Goal: Task Accomplishment & Management: Manage account settings

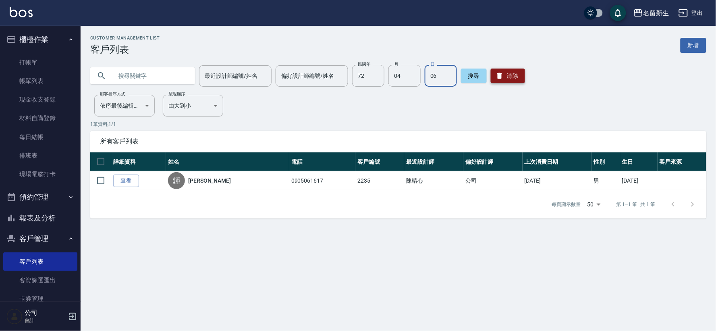
drag, startPoint x: 515, startPoint y: 87, endPoint x: 514, endPoint y: 74, distance: 12.9
click at [515, 85] on div "Customer Management List 客戶列表 新增 最近設計師編號/姓名 最近設計師編號/姓名 偏好設計師編號/姓名 偏好設計師編號/姓名 民國…" at bounding box center [399, 126] width 636 height 183
click at [514, 74] on button "清除" at bounding box center [508, 76] width 34 height 15
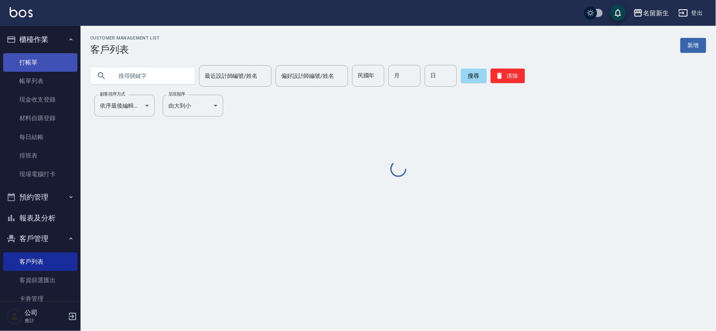
click at [39, 66] on link "打帳單" at bounding box center [40, 62] width 74 height 19
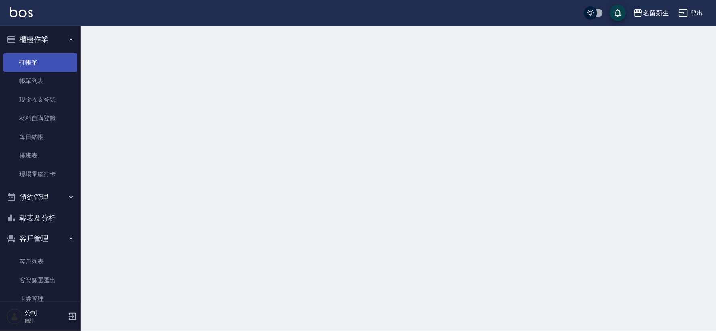
click at [39, 66] on link "打帳單" at bounding box center [40, 62] width 74 height 19
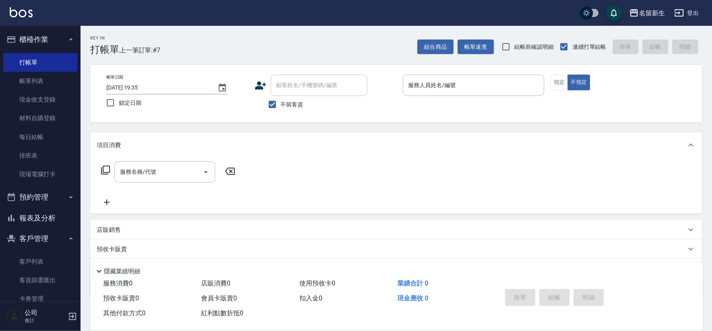
click at [281, 115] on div "帳單日期 [DATE] 19:35 鎖定日期 顧客姓名/手機號碼/編號 顧客姓名/手機號碼/編號 不留客資 服務人員姓名/編號 服務人員姓名/編號 指定 不指定" at bounding box center [396, 94] width 612 height 58
click at [290, 102] on span "不留客資" at bounding box center [292, 104] width 23 height 8
click at [281, 102] on input "不留客資" at bounding box center [272, 104] width 17 height 17
checkbox input "false"
click at [295, 83] on div "顧客姓名/手機號碼/編號 顧客姓名/手機號碼/編號" at bounding box center [319, 85] width 97 height 21
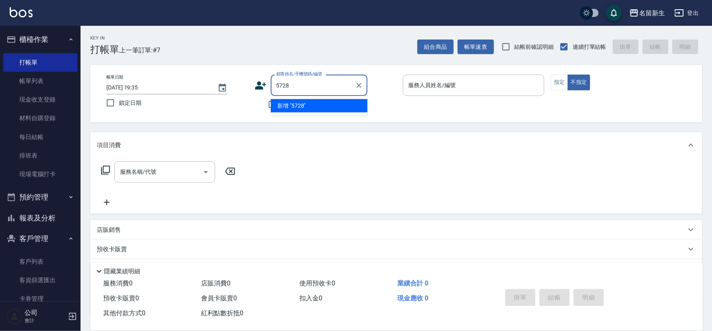
type input "5728"
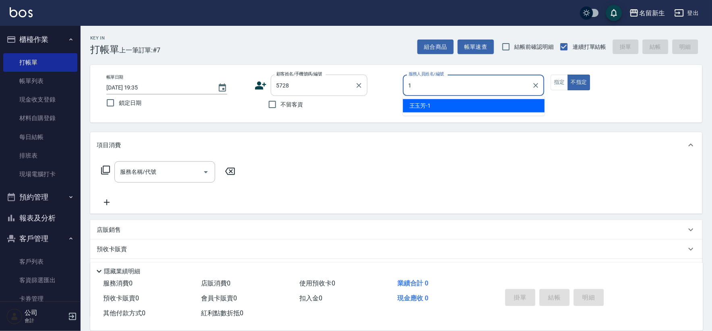
type input "1"
type button "false"
type input "[PERSON_NAME]-1"
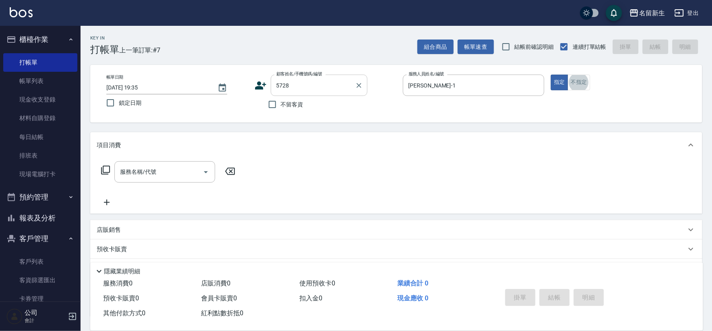
type input "1"
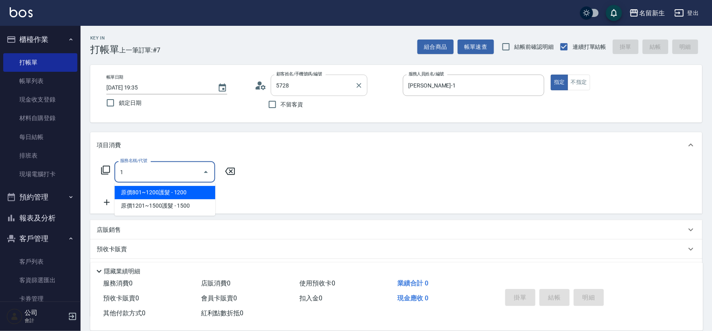
type input "[PERSON_NAME]/0938033125/5728"
type input "洗髮250(1250)"
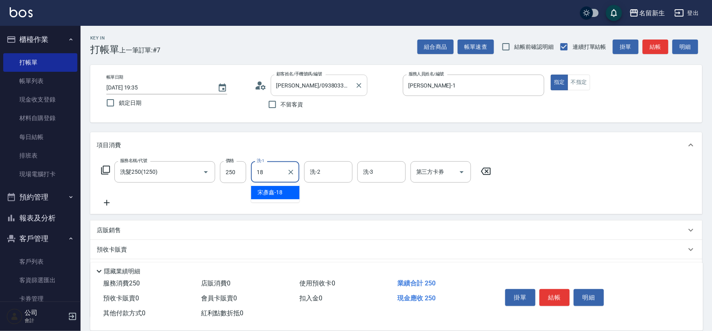
type input "[PERSON_NAME]-18"
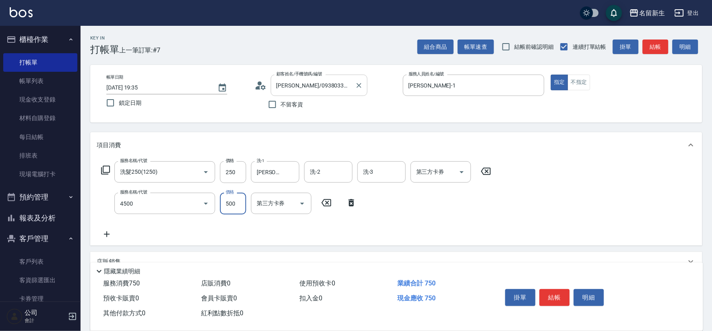
type input "補染(4500)"
type input "400"
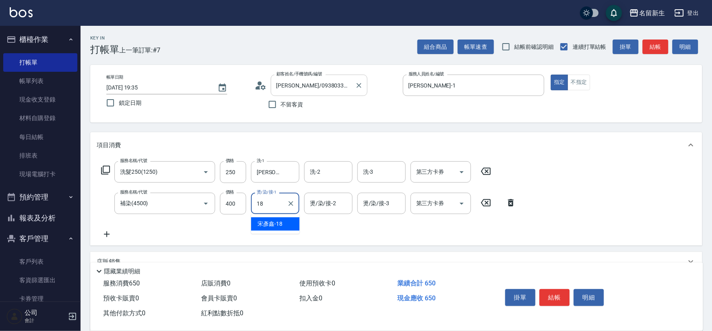
type input "[PERSON_NAME]-18"
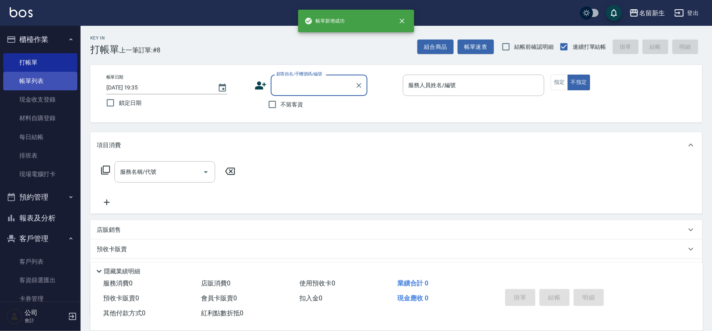
click at [44, 83] on link "帳單列表" at bounding box center [40, 81] width 74 height 19
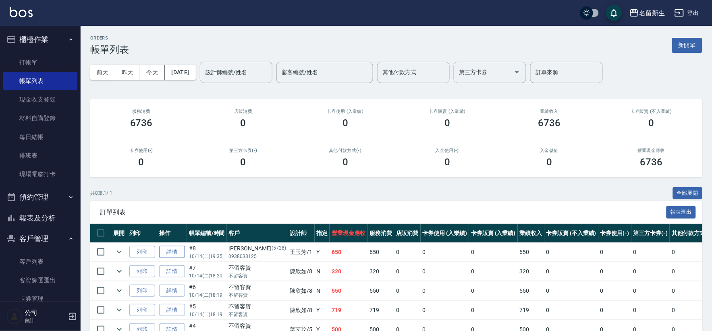
click at [171, 251] on link "詳情" at bounding box center [172, 252] width 26 height 12
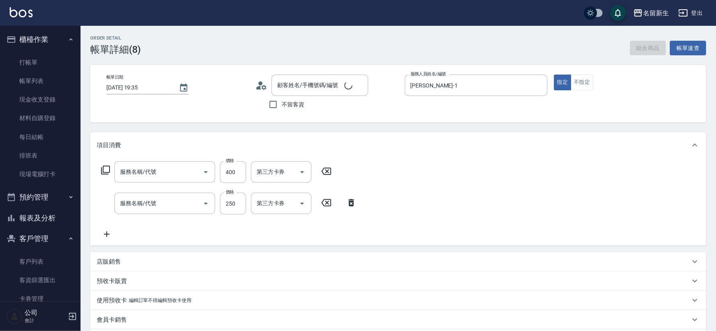
type input "[DATE] 19:35"
type input "[PERSON_NAME]-1"
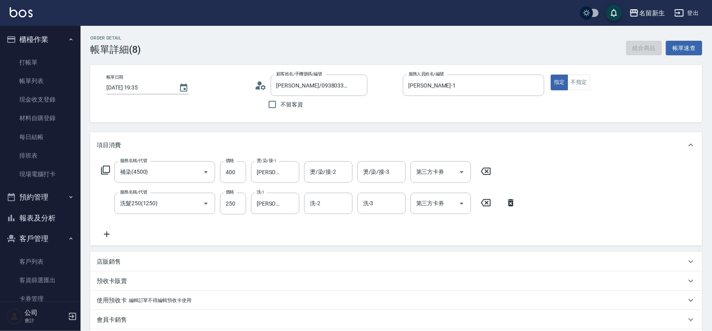
type input "[PERSON_NAME]/0938033125/5728"
type input "補染(4500)"
type input "洗髮250(1250)"
click at [242, 172] on input "400" at bounding box center [233, 172] width 26 height 22
type input "500"
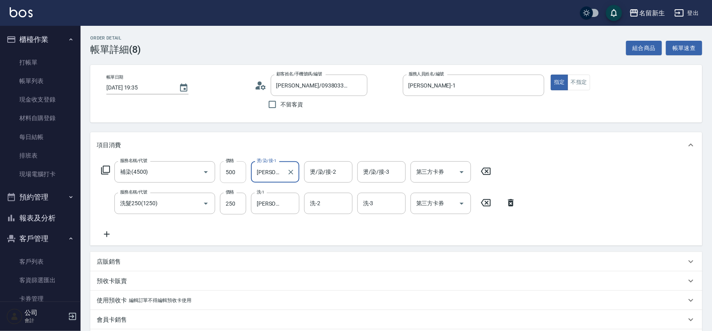
scroll to position [123, 0]
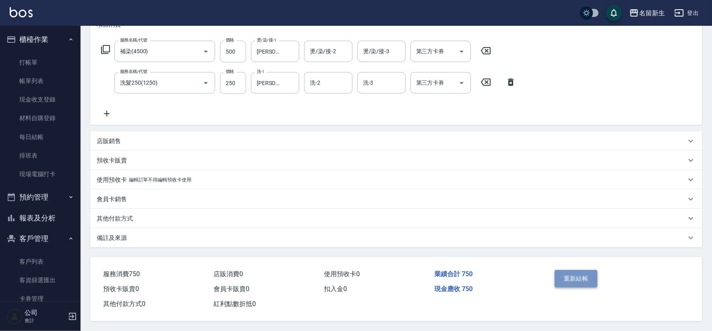
click at [577, 280] on button "重新結帳" at bounding box center [576, 278] width 43 height 17
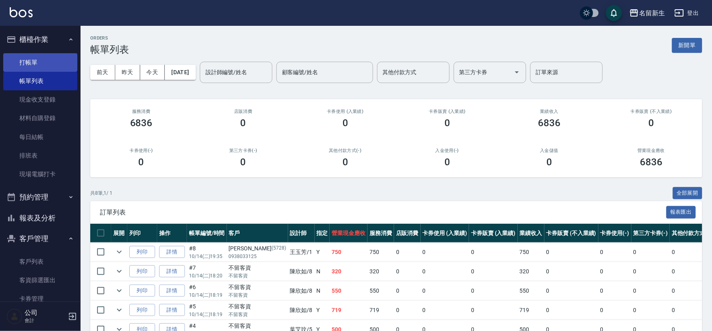
click at [29, 58] on link "打帳單" at bounding box center [40, 62] width 74 height 19
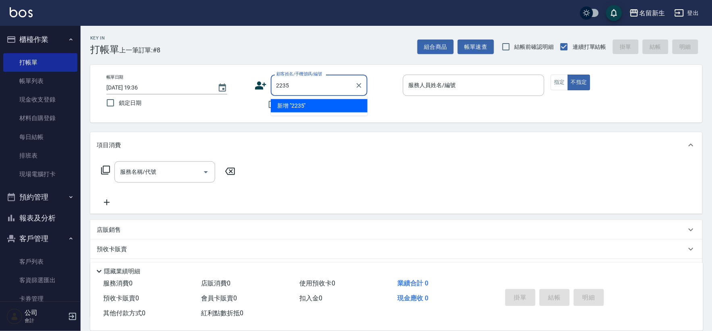
type input "2235"
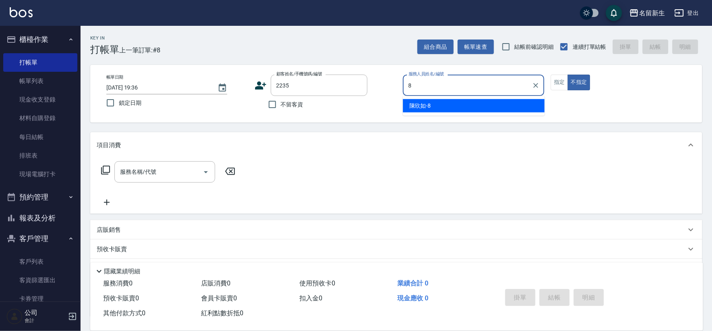
type input "8"
type button "false"
type input "[PERSON_NAME]-8"
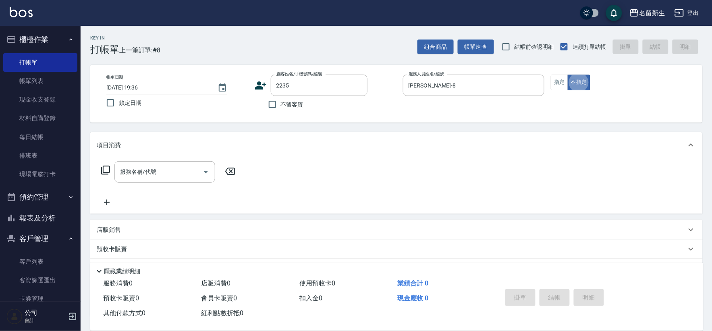
type input "11"
type input "[PERSON_NAME]/0905061617/2235"
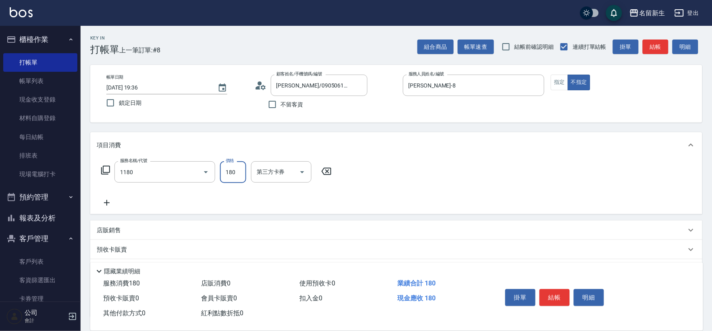
type input "洗髮(不指定活動)(1180)"
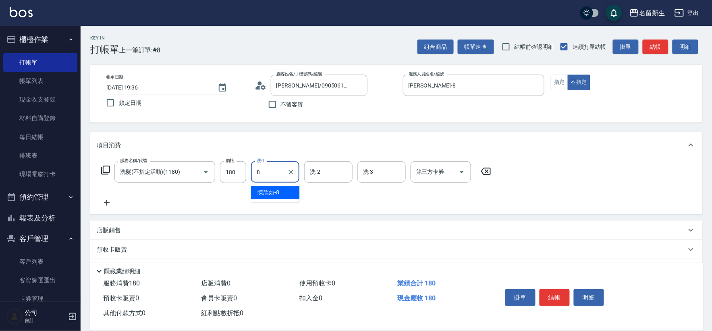
type input "[PERSON_NAME]-8"
click at [501, 166] on div "服務名稱/代號 洗髮(不指定活動)(1180) 服務名稱/代號 價格 180 價格 洗-1 [PERSON_NAME]-8 洗-1 洗-2 洗-2 洗-3 洗…" at bounding box center [396, 186] width 612 height 56
click at [476, 176] on icon at bounding box center [486, 171] width 20 height 10
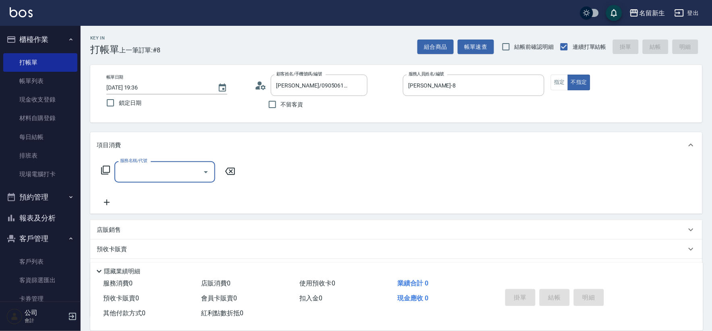
drag, startPoint x: 156, startPoint y: 174, endPoint x: 158, endPoint y: 180, distance: 6.8
click at [156, 179] on div "服務名稱/代號" at bounding box center [164, 171] width 101 height 21
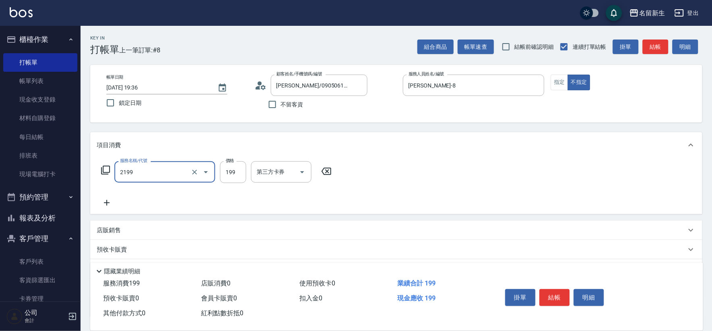
type input "不指定剪髮活動(2199)"
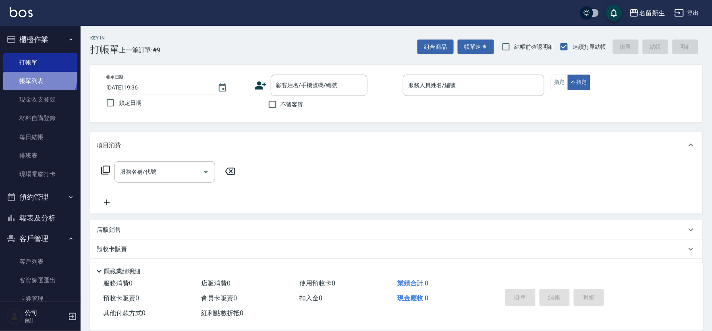
click at [39, 77] on link "帳單列表" at bounding box center [40, 81] width 74 height 19
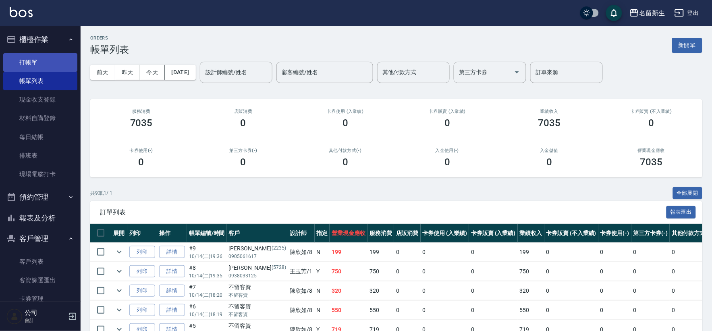
click at [55, 62] on link "打帳單" at bounding box center [40, 62] width 74 height 19
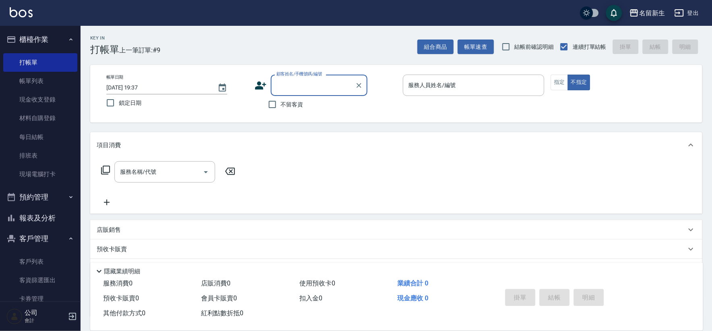
click at [292, 107] on span "不留客資" at bounding box center [292, 104] width 23 height 8
click at [281, 107] on input "不留客資" at bounding box center [272, 104] width 17 height 17
checkbox input "true"
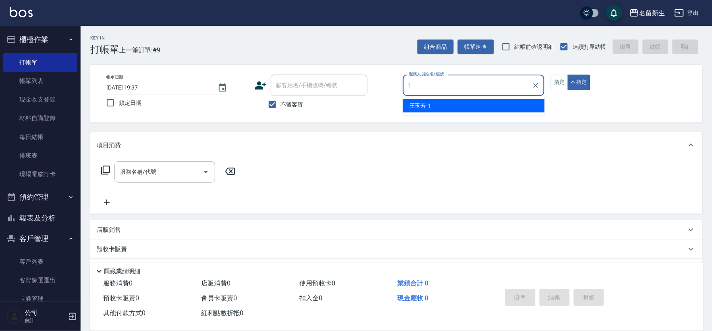
type input "1"
type button "false"
type input "[PERSON_NAME]-1"
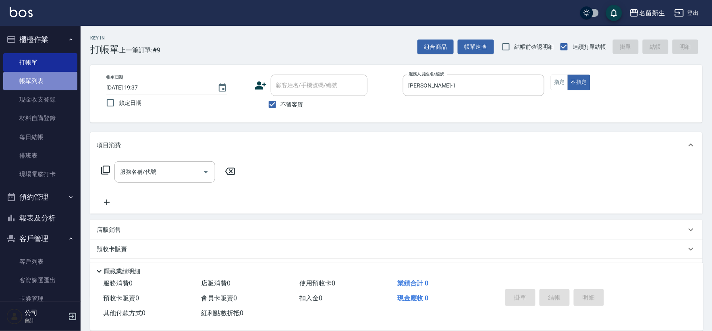
click at [45, 87] on link "帳單列表" at bounding box center [40, 81] width 74 height 19
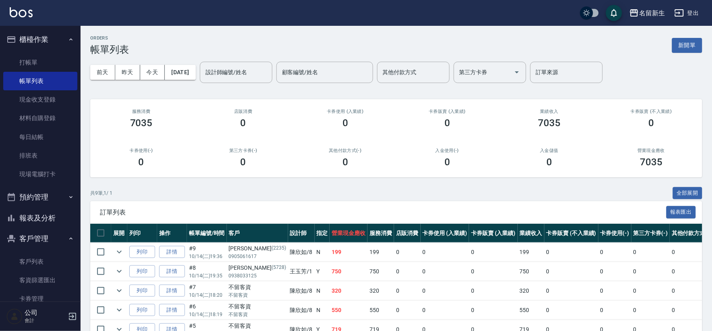
scroll to position [124, 0]
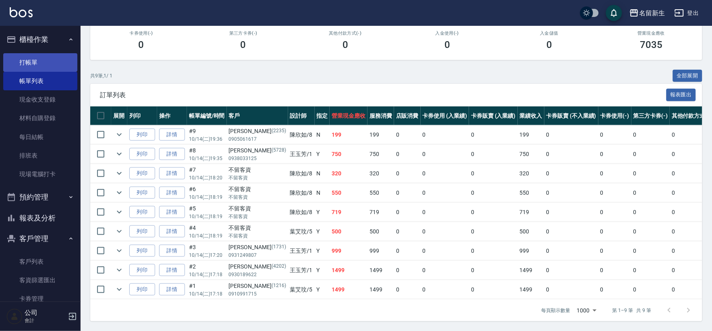
click at [37, 55] on link "打帳單" at bounding box center [40, 62] width 74 height 19
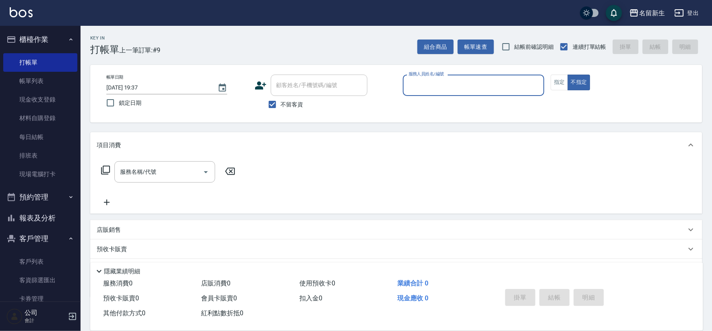
click at [285, 106] on span "不留客資" at bounding box center [292, 104] width 23 height 8
click at [281, 106] on input "不留客資" at bounding box center [272, 104] width 17 height 17
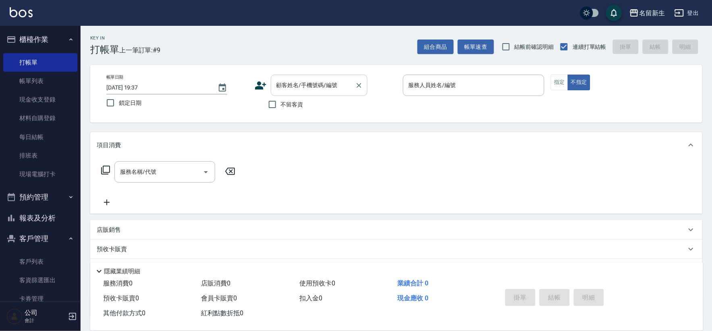
click at [294, 89] on input "顧客姓名/手機號碼/編號" at bounding box center [312, 85] width 77 height 14
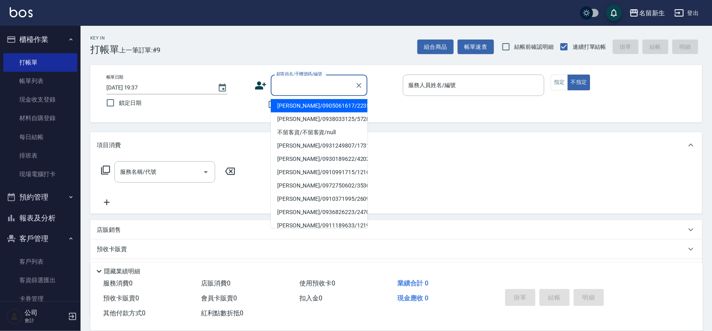
click at [249, 110] on div "帳單日期 [DATE] 19:37 鎖定日期 顧客姓名/手機號碼/編號 顧客姓名/手機號碼/編號 不留客資 服務人員姓名/編號 服務人員姓名/編號 指定 不指定" at bounding box center [396, 94] width 593 height 38
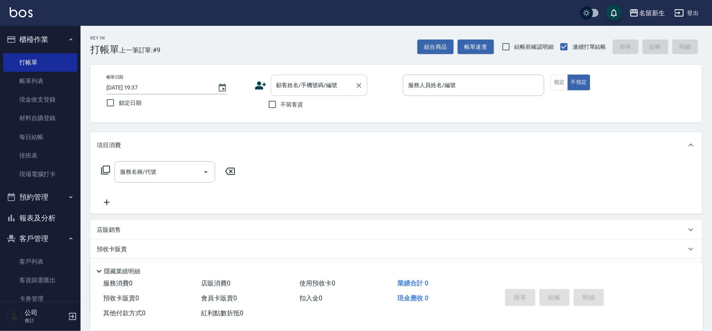
click at [272, 101] on input "不留客資" at bounding box center [272, 104] width 17 height 17
checkbox input "true"
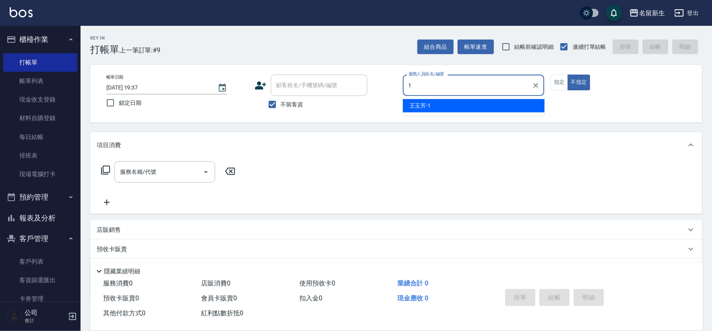
type input "1"
type button "false"
type input "[PERSON_NAME]-1"
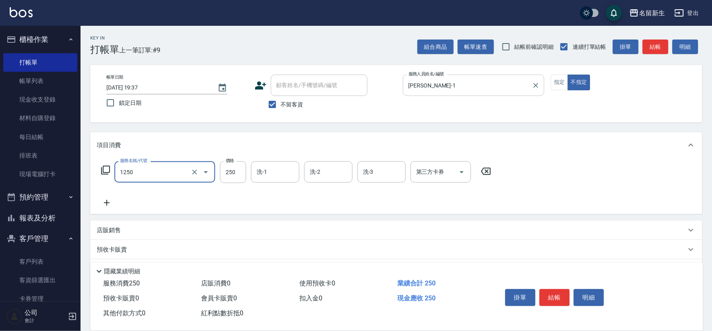
type input "洗髮250(1250)"
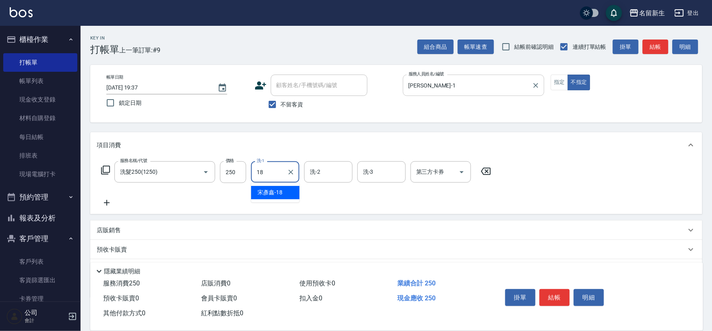
type input "[PERSON_NAME]-18"
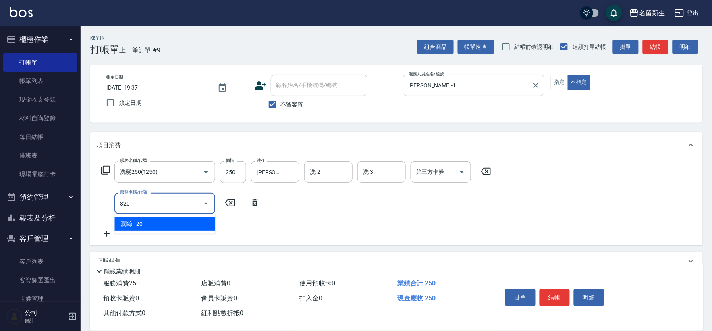
type input "潤絲(820)"
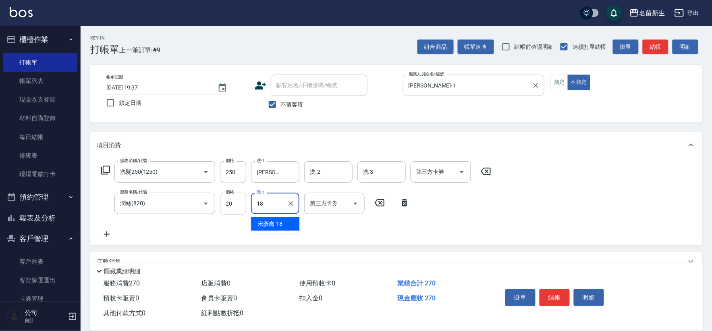
type input "[PERSON_NAME]-18"
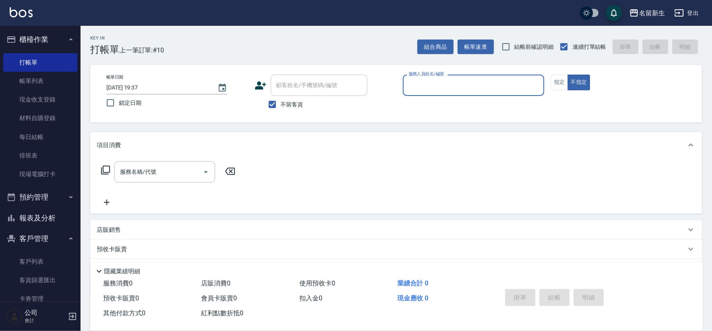
click at [282, 112] on label "不留客資" at bounding box center [283, 104] width 39 height 17
click at [281, 112] on input "不留客資" at bounding box center [272, 104] width 17 height 17
checkbox input "false"
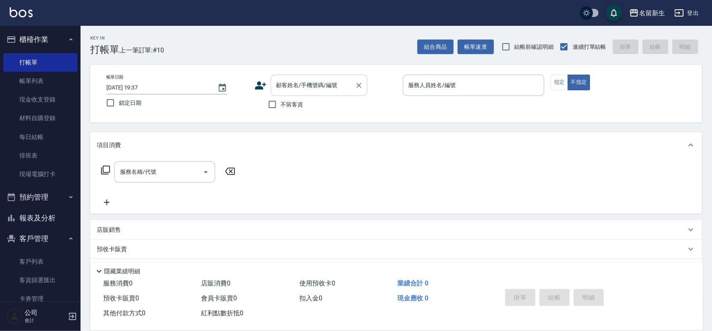
click at [289, 91] on input "顧客姓名/手機號碼/編號" at bounding box center [312, 85] width 77 height 14
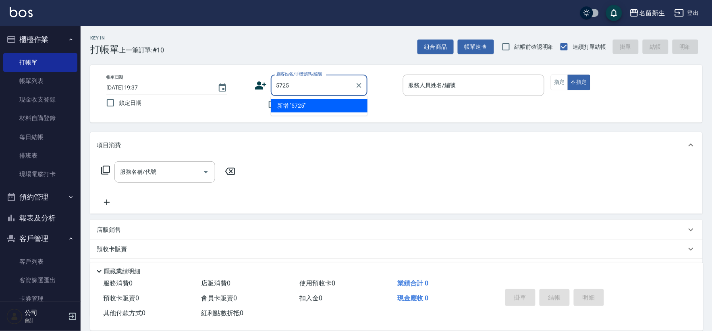
type input "5725"
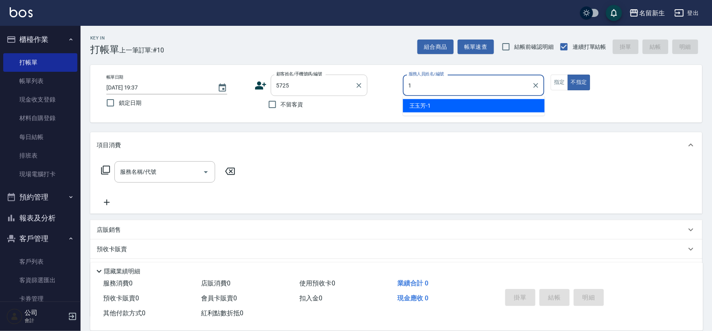
type input "[PERSON_NAME]-1"
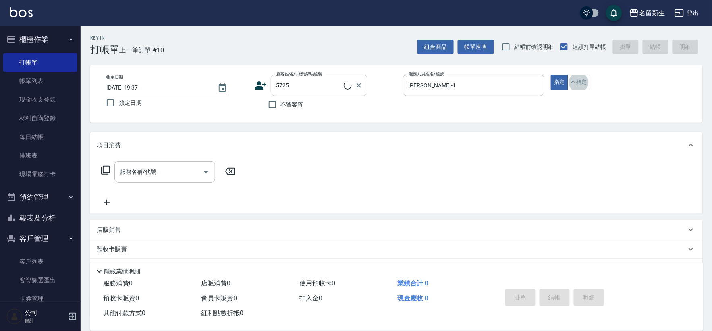
type input "12"
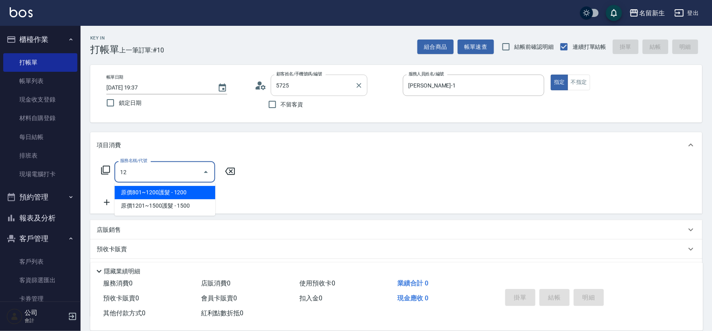
type input "[PERSON_NAME]/0925603399/5725"
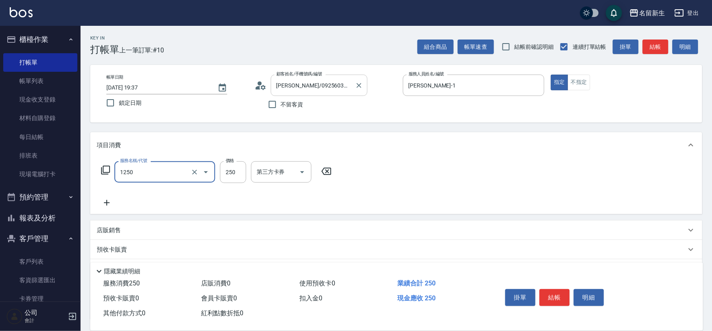
type input "洗髮250(1250)"
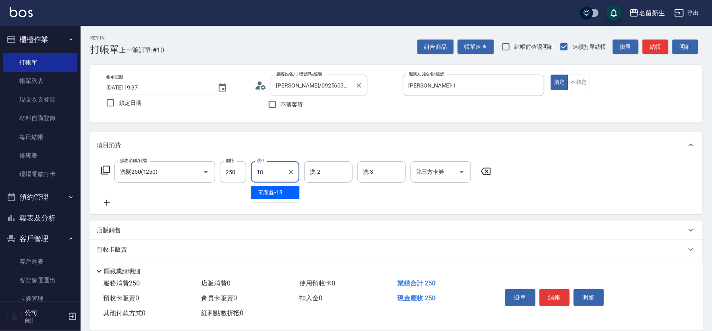
type input "[PERSON_NAME]-18"
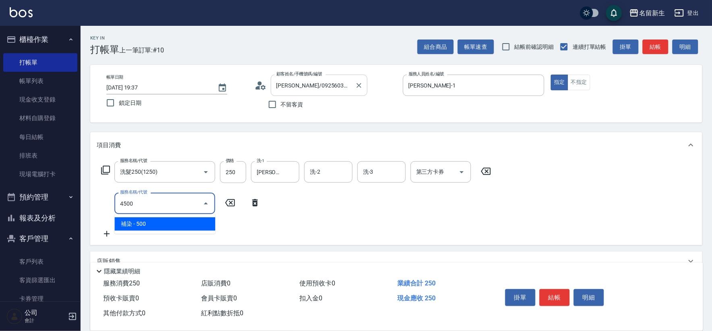
type input "補染(4500)"
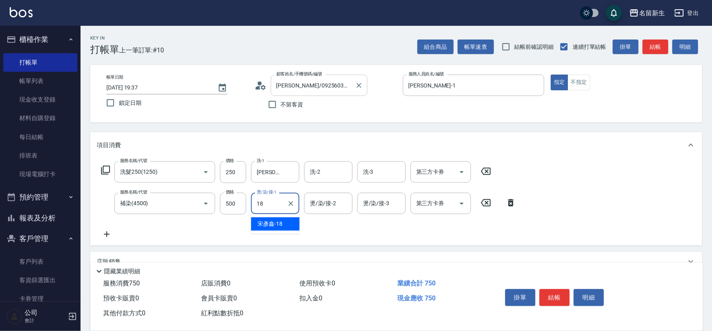
type input "[PERSON_NAME]-18"
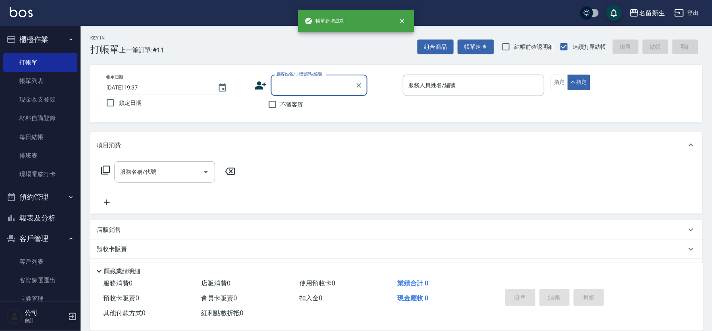
click at [66, 218] on button "報表及分析" at bounding box center [40, 218] width 74 height 21
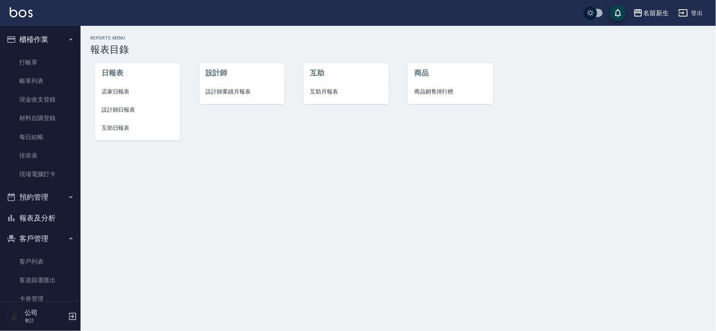
click at [118, 93] on span "店家日報表" at bounding box center [138, 91] width 72 height 8
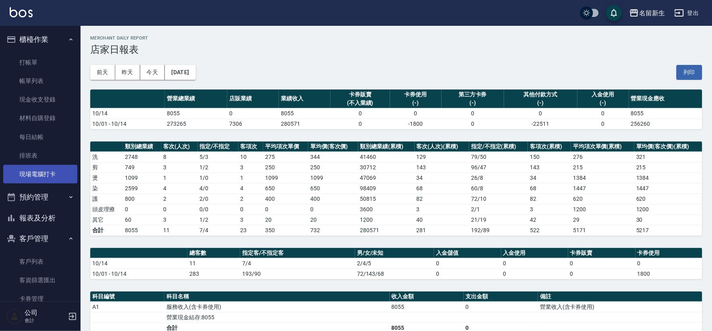
click at [48, 174] on link "現場電腦打卡" at bounding box center [40, 174] width 74 height 19
click at [47, 165] on link "現場電腦打卡" at bounding box center [40, 174] width 74 height 19
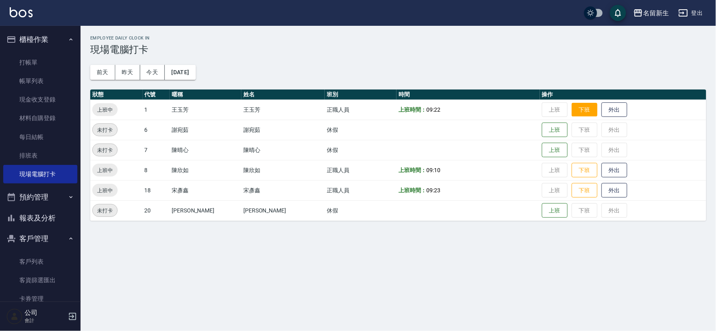
click at [584, 111] on button "下班" at bounding box center [585, 110] width 26 height 14
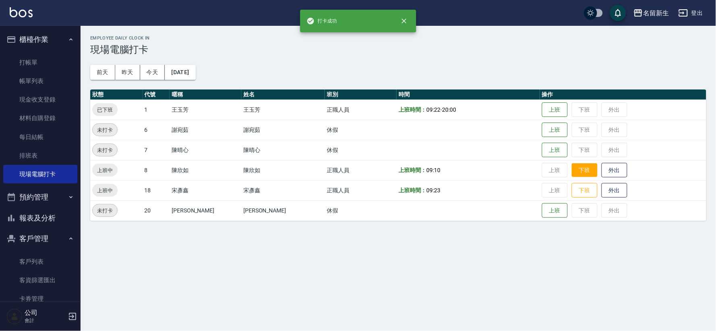
click at [581, 174] on button "下班" at bounding box center [585, 170] width 26 height 14
click at [572, 193] on button "下班" at bounding box center [585, 190] width 26 height 14
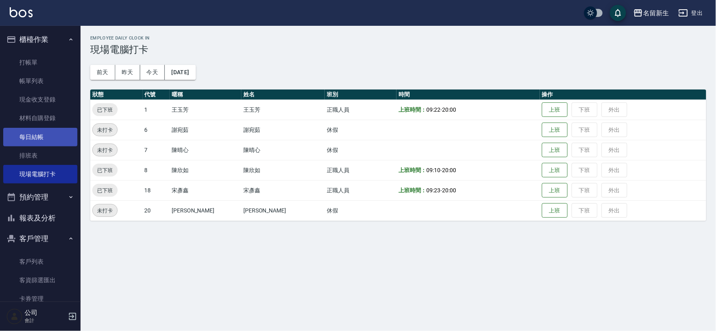
click at [23, 139] on link "每日結帳" at bounding box center [40, 137] width 74 height 19
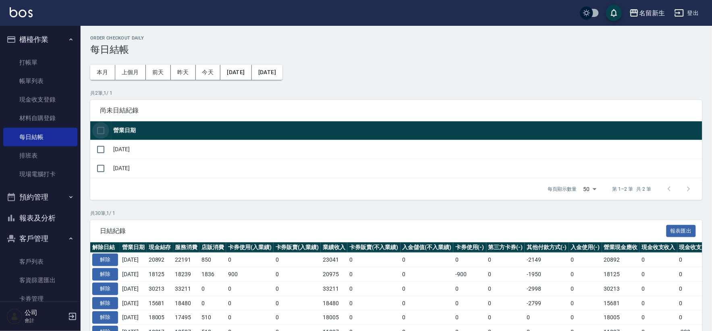
click at [101, 131] on input "checkbox" at bounding box center [100, 130] width 17 height 17
checkbox input "true"
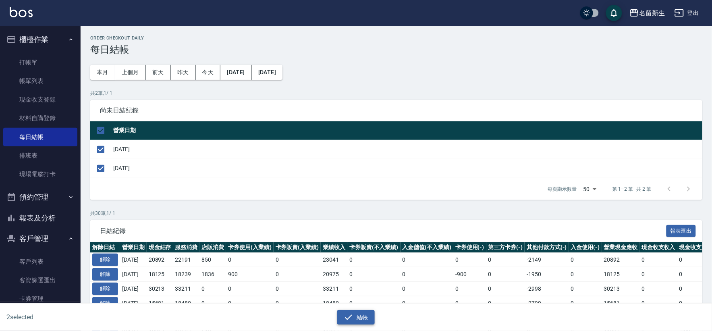
click at [347, 313] on icon "button" at bounding box center [349, 317] width 10 height 10
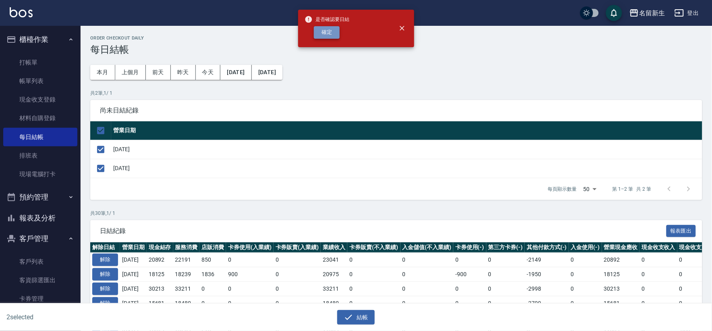
click at [321, 28] on button "確定" at bounding box center [327, 32] width 26 height 12
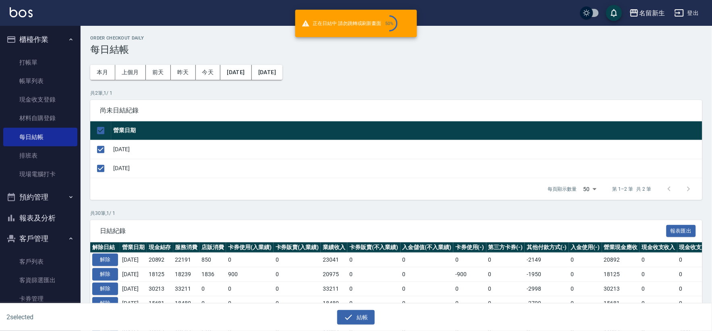
checkbox input "false"
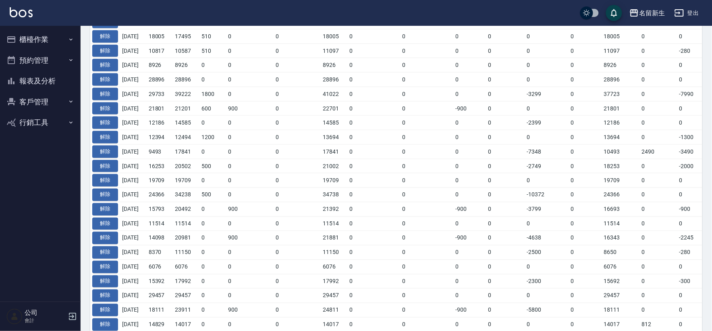
scroll to position [289, 0]
